Goal: Task Accomplishment & Management: Manage account settings

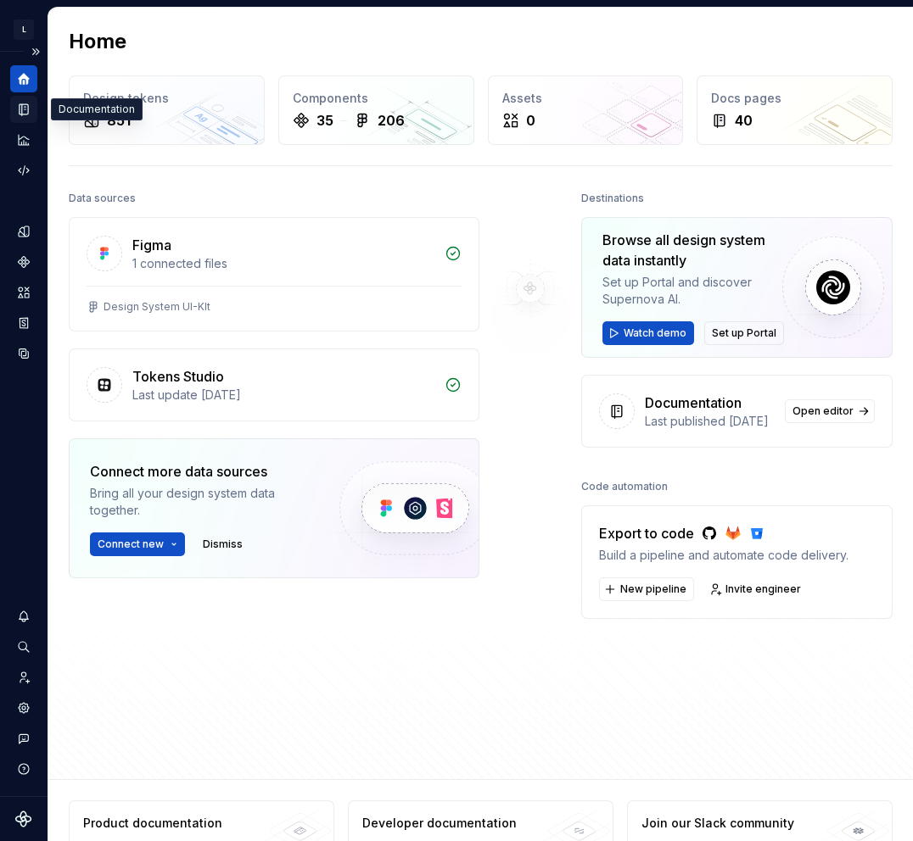
click at [25, 116] on icon "Documentation" at bounding box center [23, 109] width 15 height 15
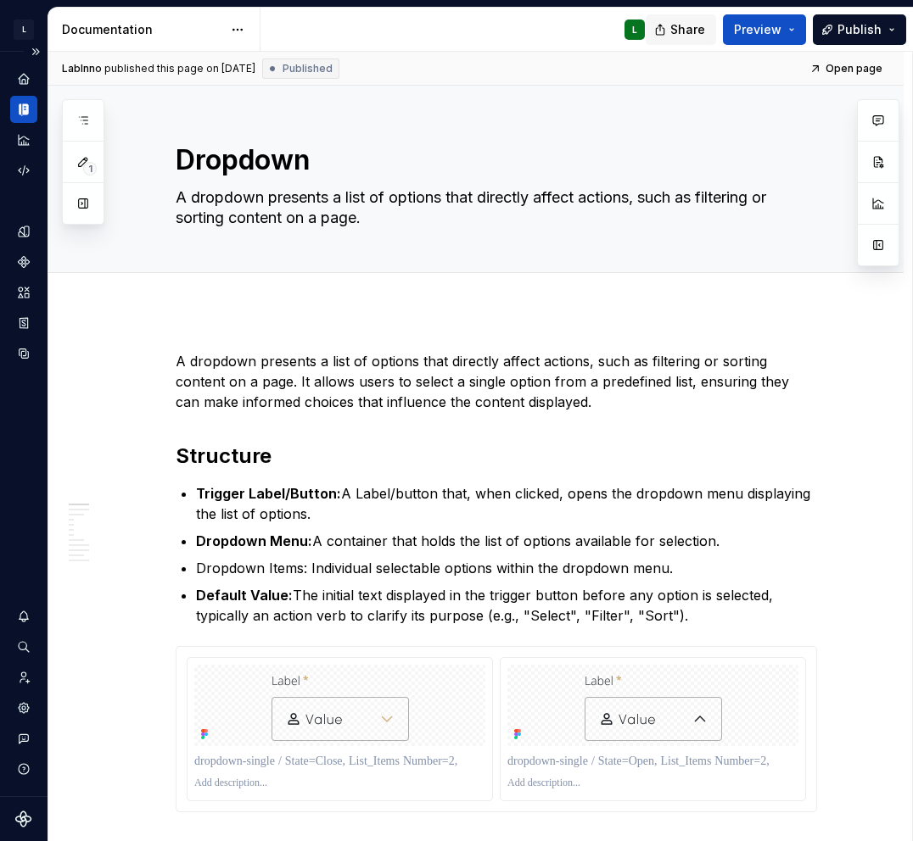
click at [695, 36] on span "Share" at bounding box center [687, 29] width 35 height 17
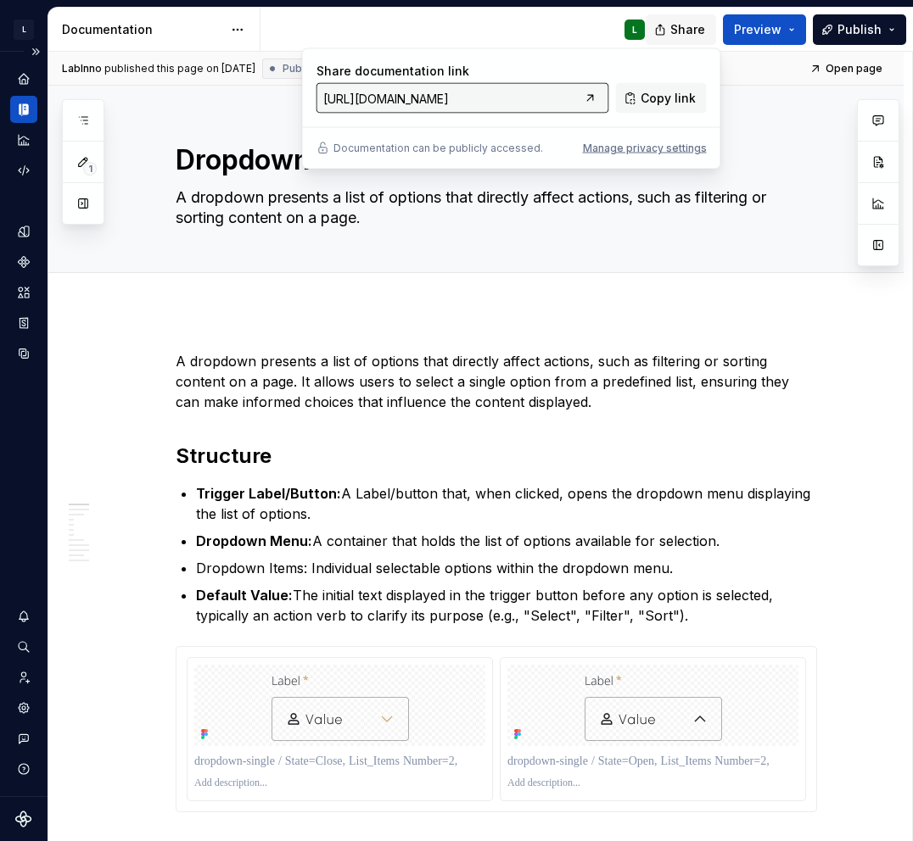
click at [695, 36] on span "Share" at bounding box center [687, 29] width 35 height 17
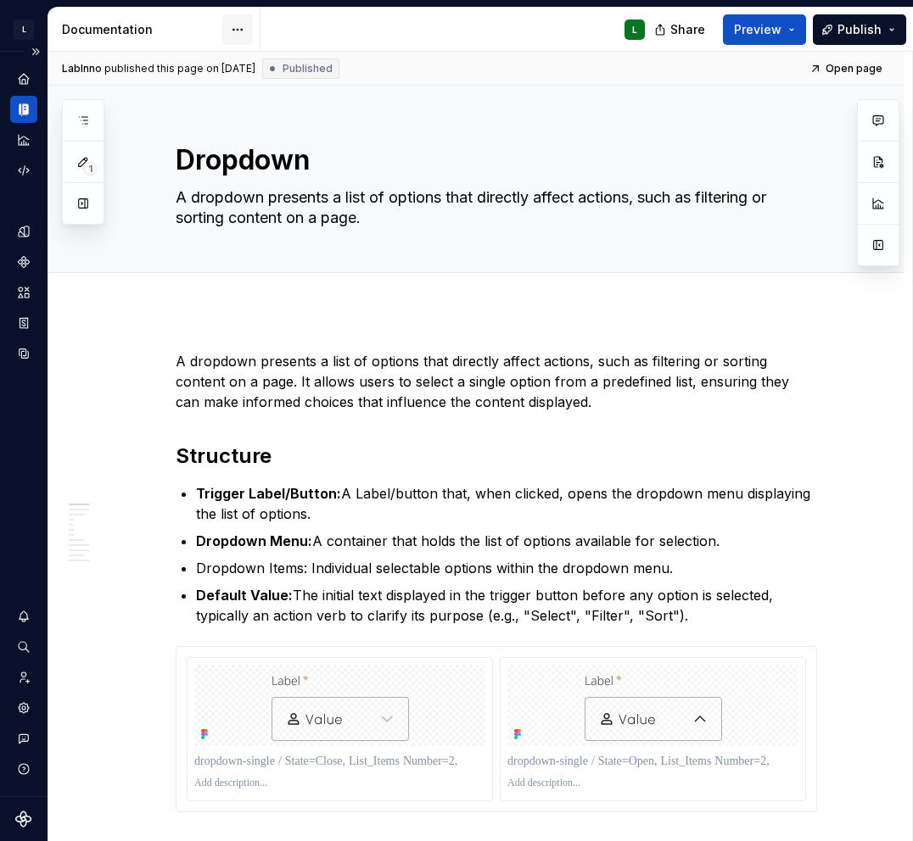
click at [235, 31] on html "L IWM-DS L Dataset IWM Documentation L Share Preview Publish 1 Pages Add Access…" at bounding box center [456, 420] width 913 height 841
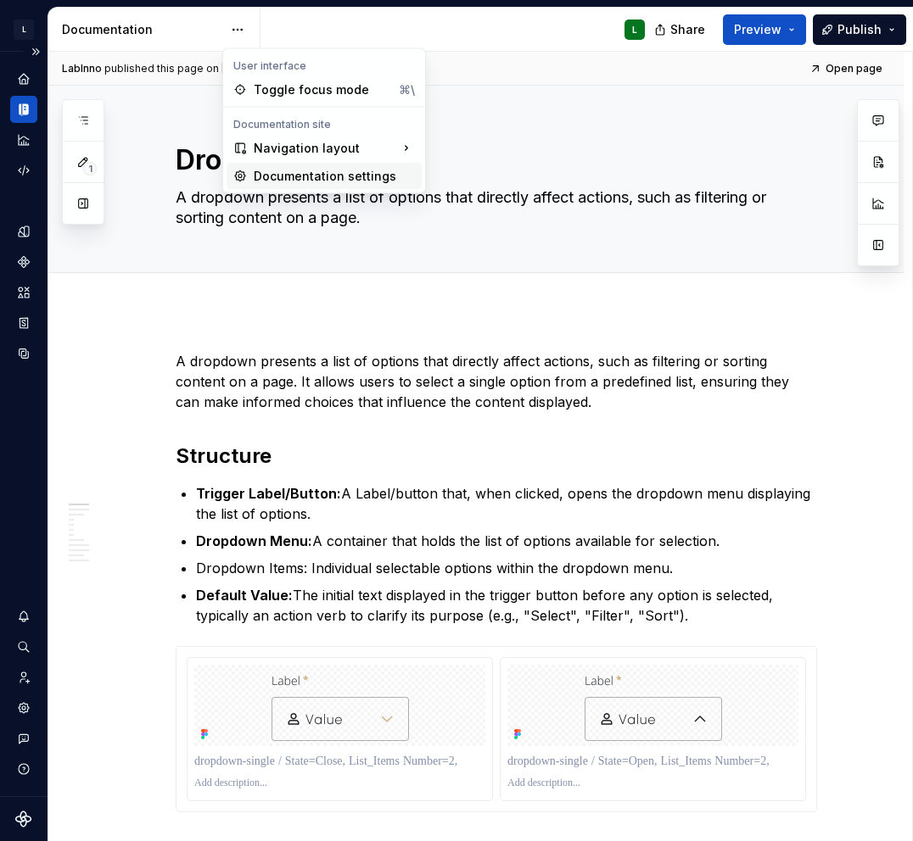
click at [295, 172] on div "Documentation settings" at bounding box center [334, 176] width 161 height 17
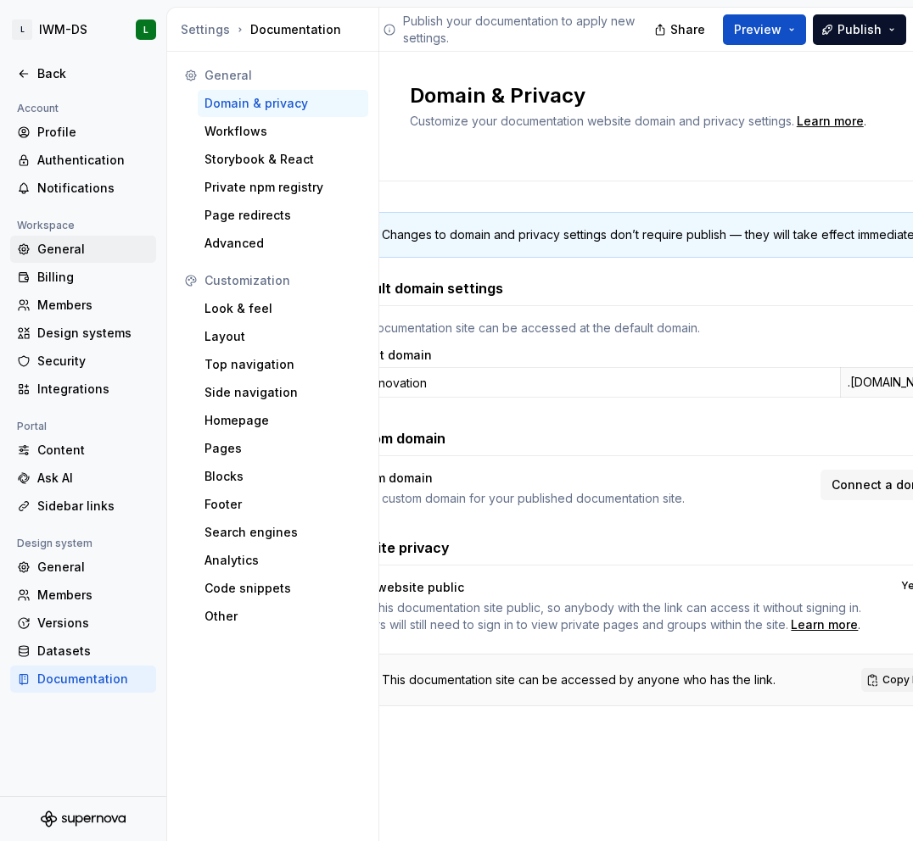
click at [75, 249] on div "General" at bounding box center [93, 249] width 112 height 17
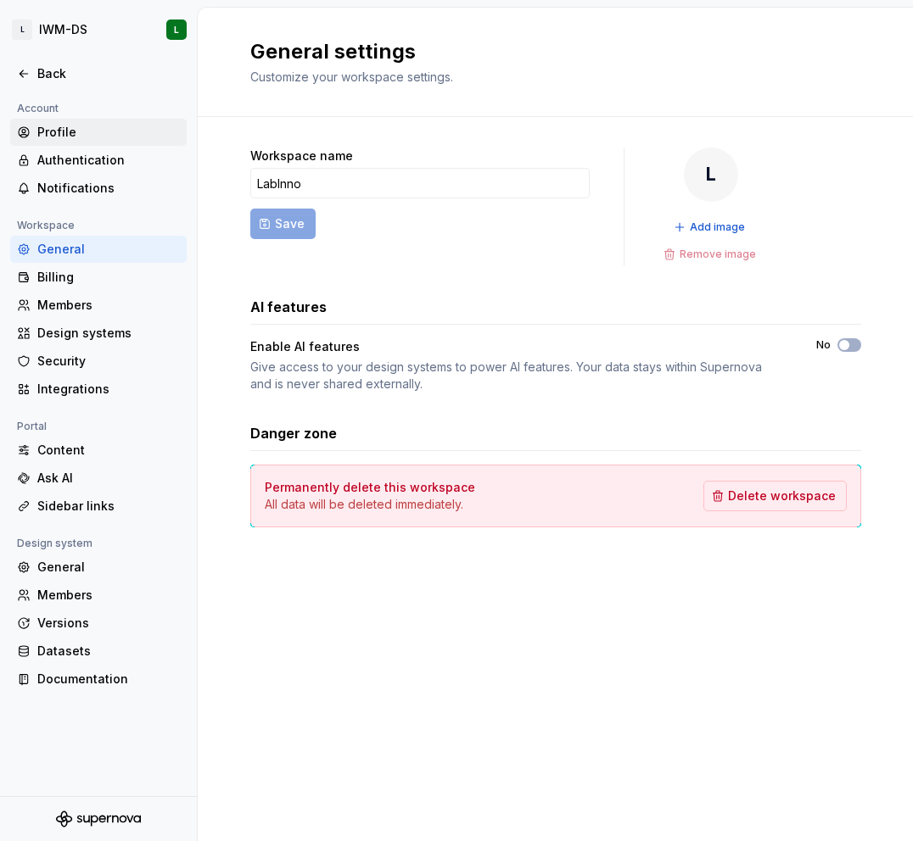
click at [80, 139] on div "Profile" at bounding box center [108, 132] width 142 height 17
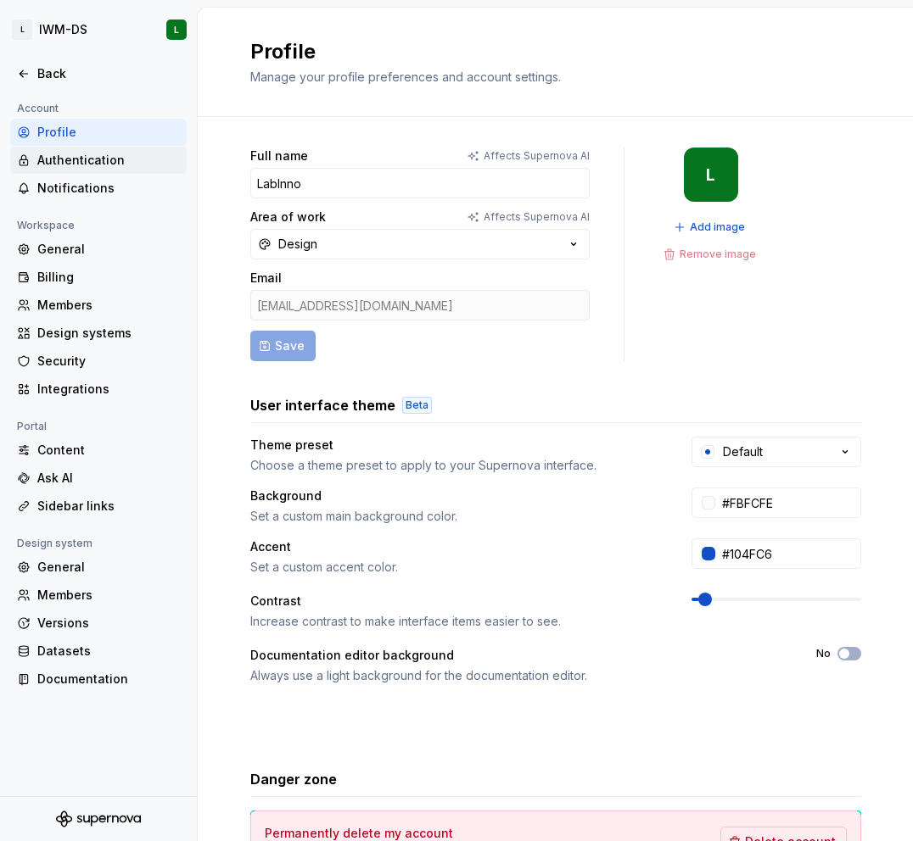
click at [85, 166] on div "Authentication" at bounding box center [108, 160] width 142 height 17
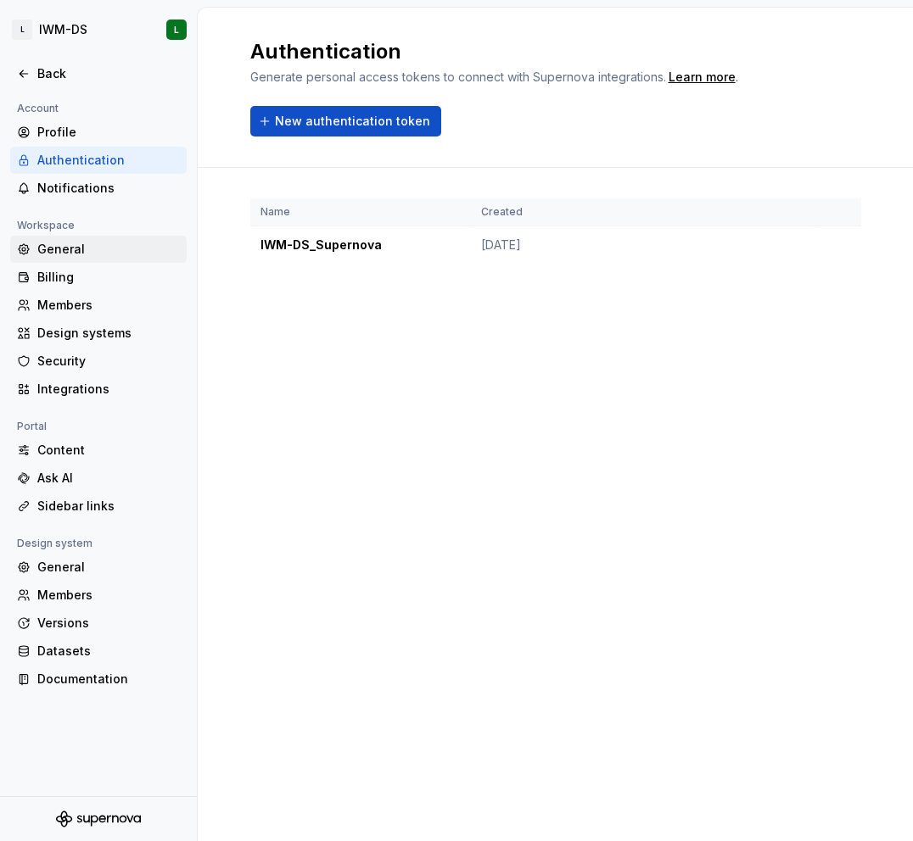
click at [72, 257] on div "General" at bounding box center [108, 249] width 142 height 17
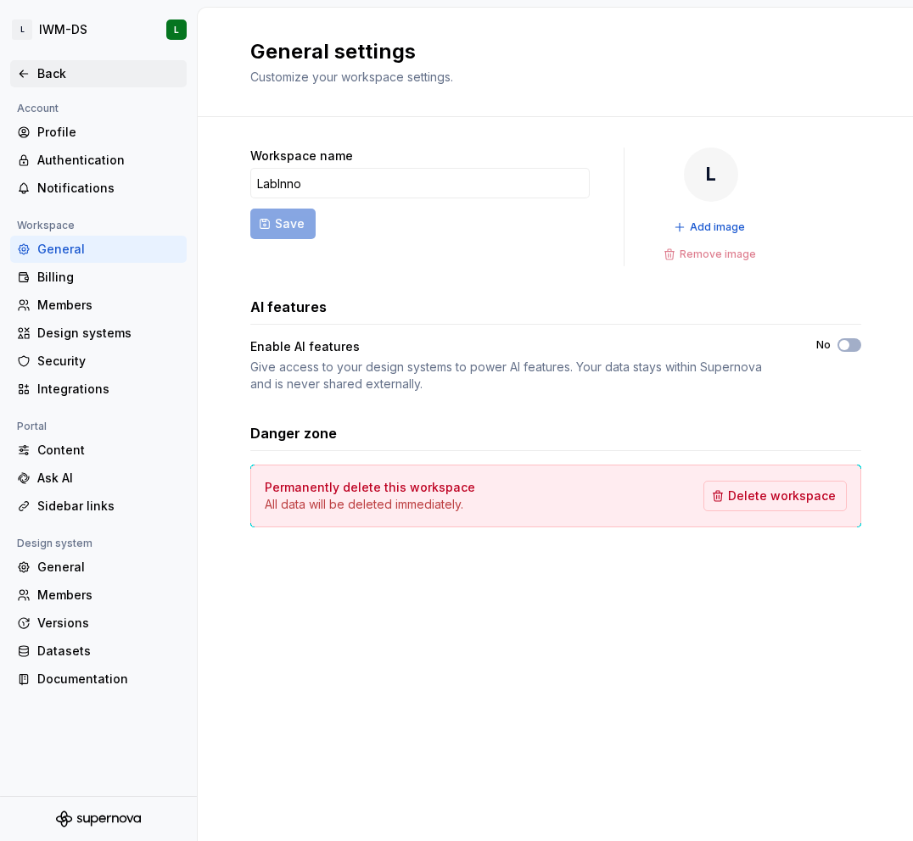
click at [27, 72] on icon at bounding box center [24, 74] width 14 height 14
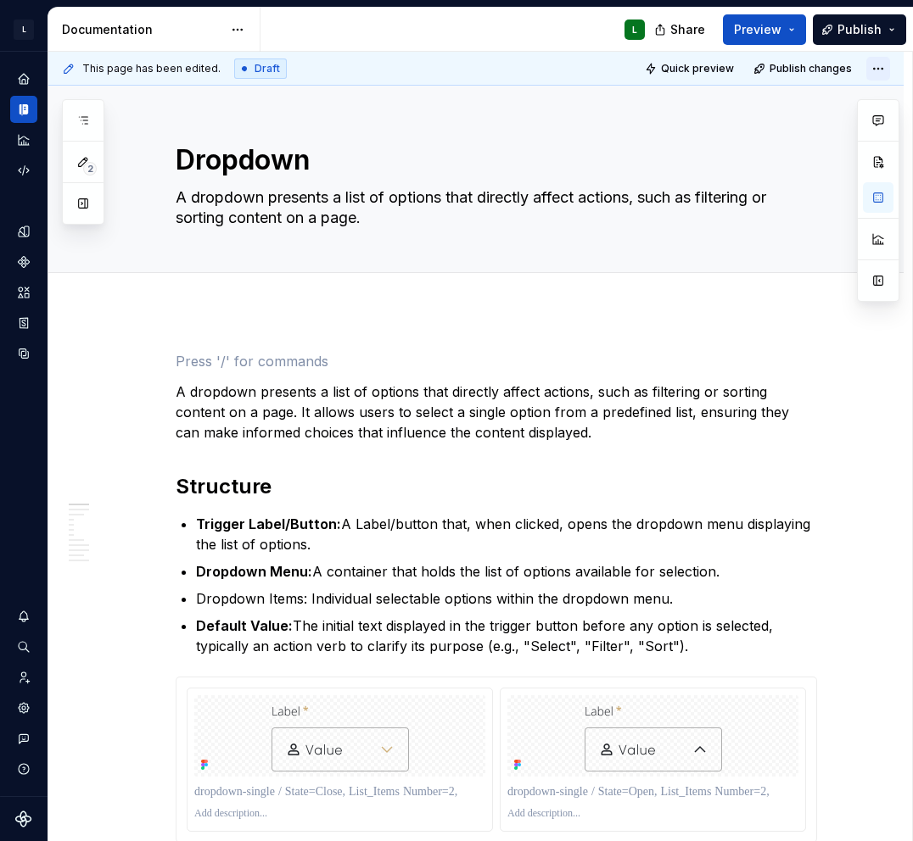
click at [881, 68] on html "L IWM-DS L Dataset IWM Documentation L Share Preview Publish 2 Pages Add Access…" at bounding box center [456, 420] width 913 height 841
click at [881, 69] on html "L IWM-DS L Dataset IWM Documentation L Share Preview Publish 2 Pages Add Access…" at bounding box center [456, 420] width 913 height 841
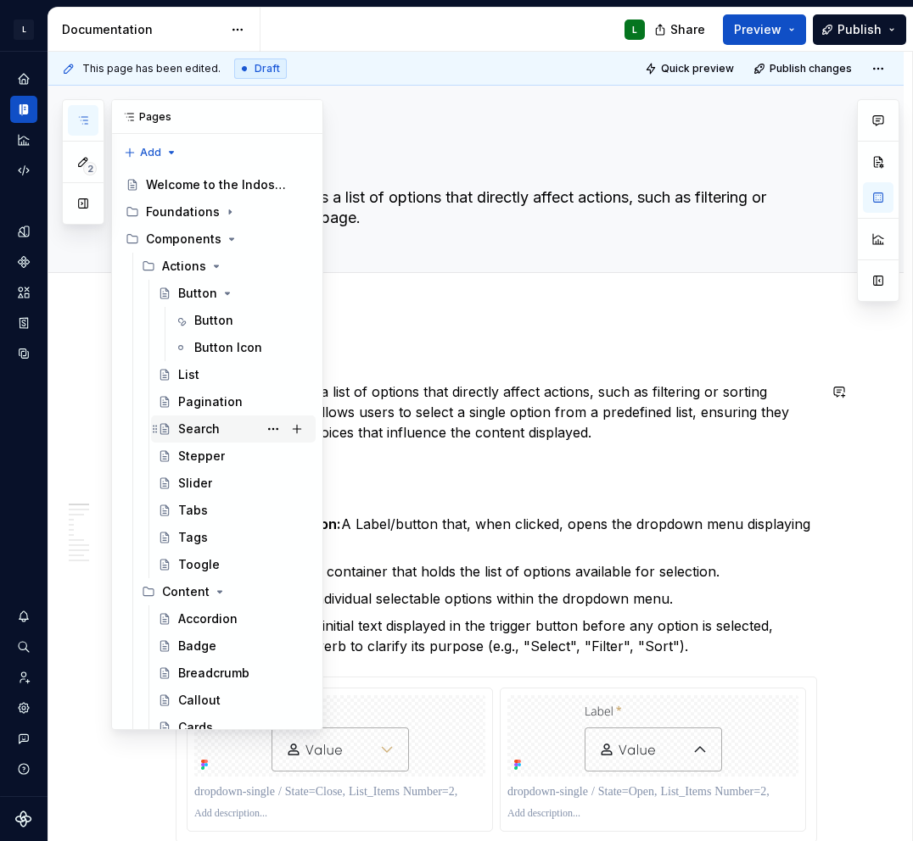
click at [202, 422] on div "Search" at bounding box center [199, 429] width 42 height 17
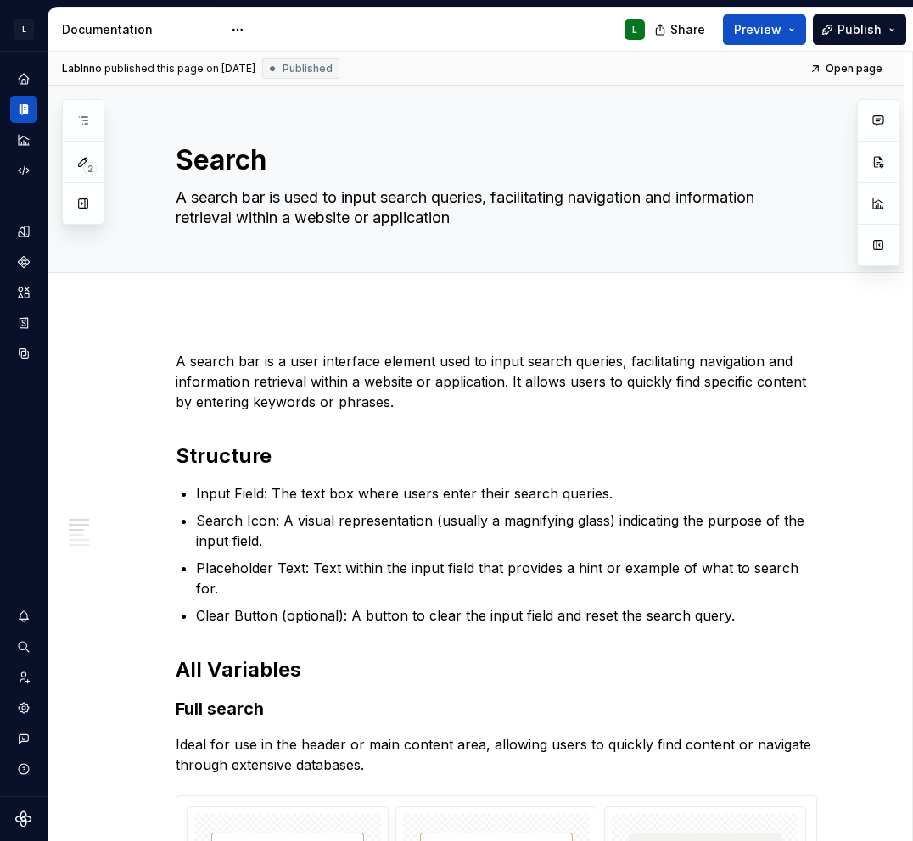
type textarea "*"
